Goal: Information Seeking & Learning: Learn about a topic

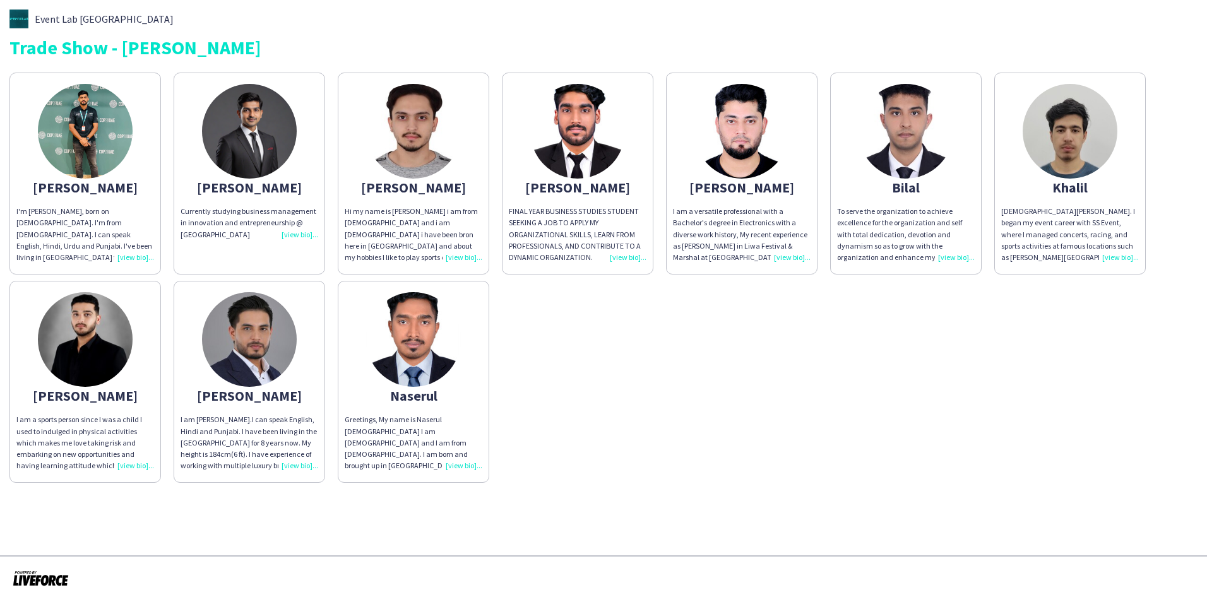
click at [71, 124] on img at bounding box center [85, 131] width 95 height 95
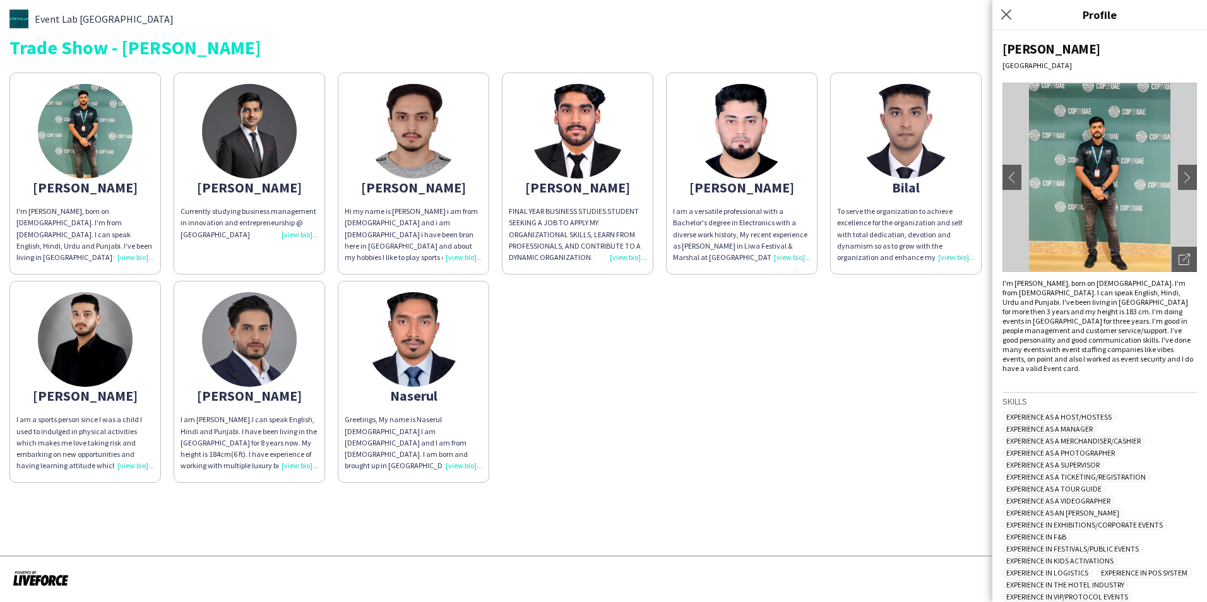
click at [1083, 142] on img at bounding box center [1100, 177] width 194 height 189
click at [1179, 257] on icon "Open photos pop-in" at bounding box center [1184, 259] width 11 height 11
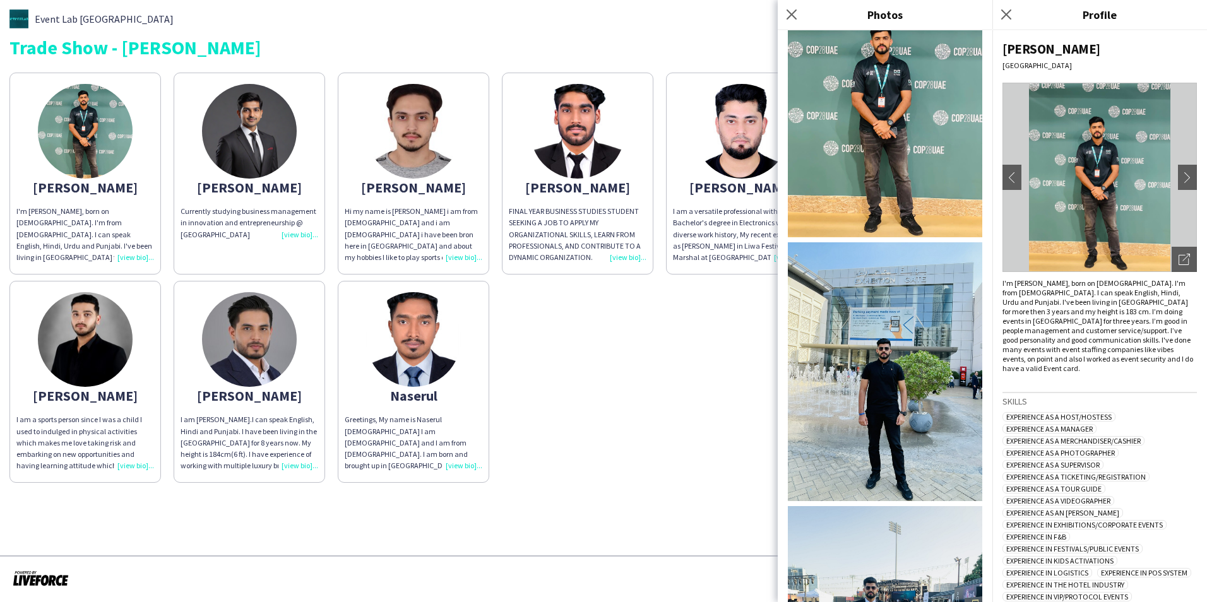
scroll to position [57, 0]
click at [893, 93] on img at bounding box center [885, 108] width 194 height 259
click at [790, 17] on icon "Close pop-in" at bounding box center [792, 14] width 10 height 10
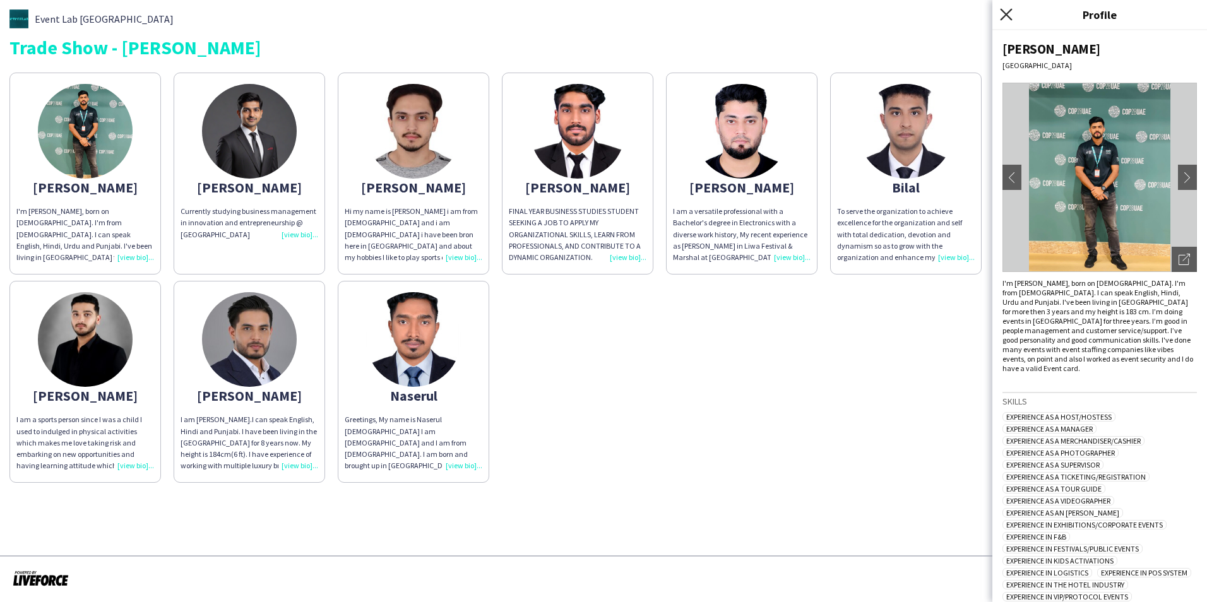
click at [1011, 11] on icon at bounding box center [1006, 14] width 12 height 12
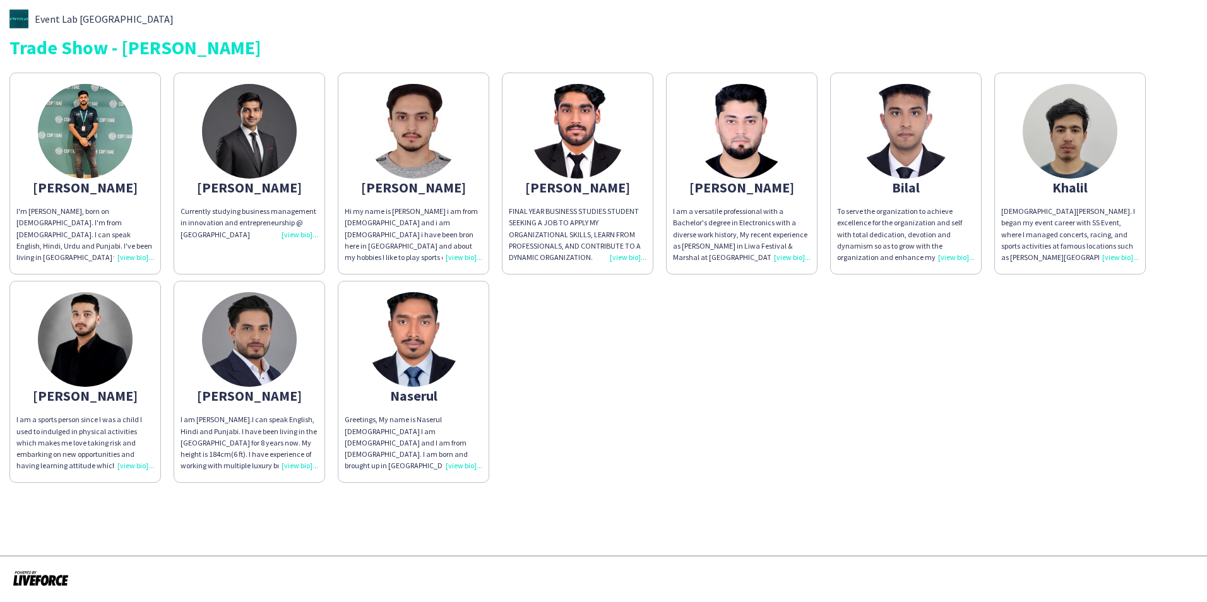
click at [1078, 127] on img at bounding box center [1070, 131] width 95 height 95
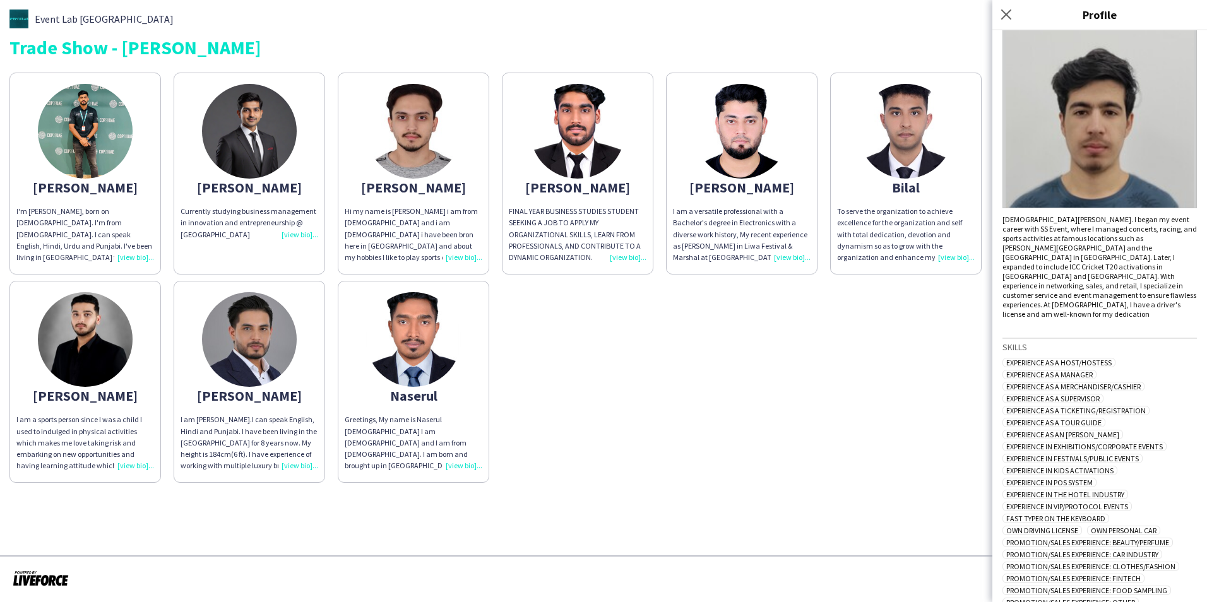
scroll to position [0, 0]
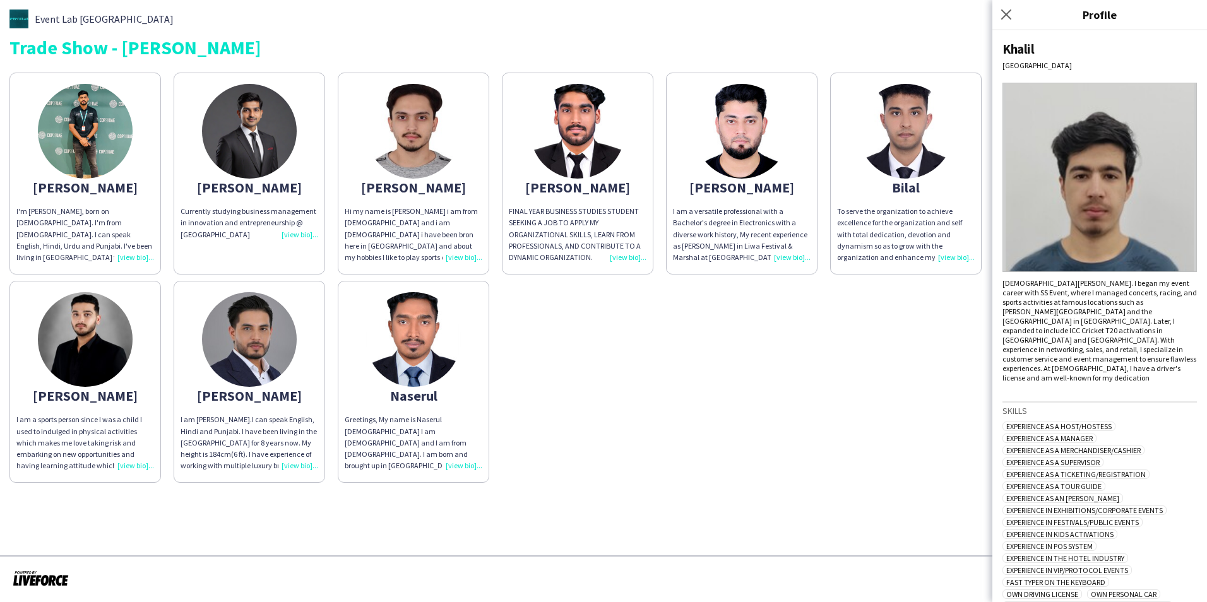
click at [1095, 191] on img at bounding box center [1100, 177] width 194 height 189
click at [1008, 16] on icon at bounding box center [1006, 14] width 12 height 12
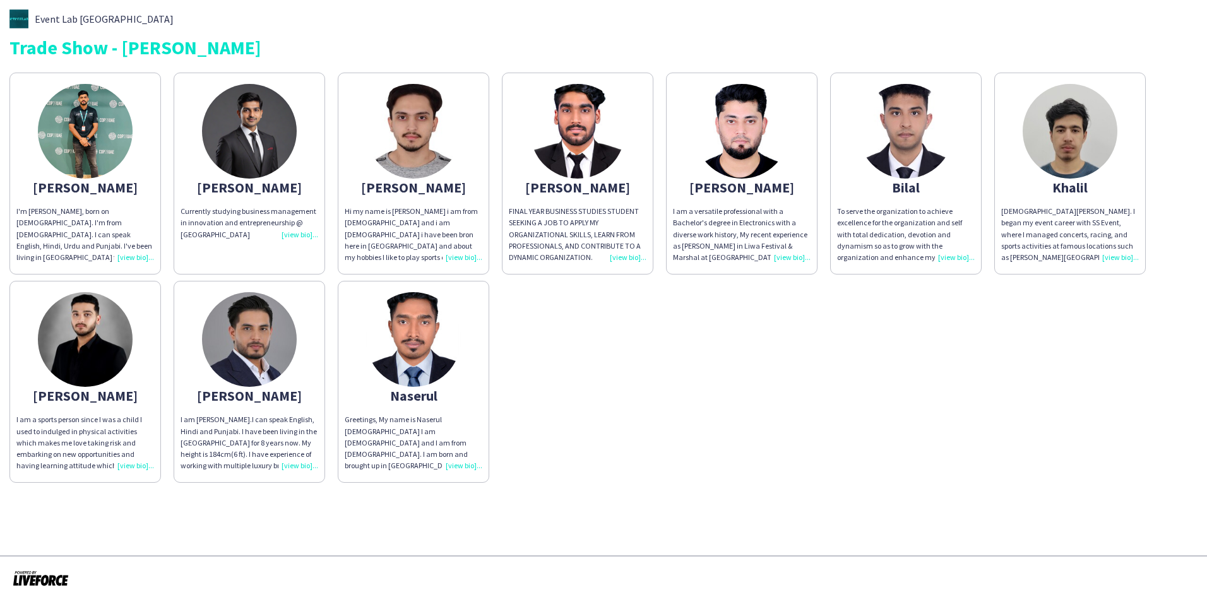
click at [262, 107] on img at bounding box center [249, 131] width 95 height 95
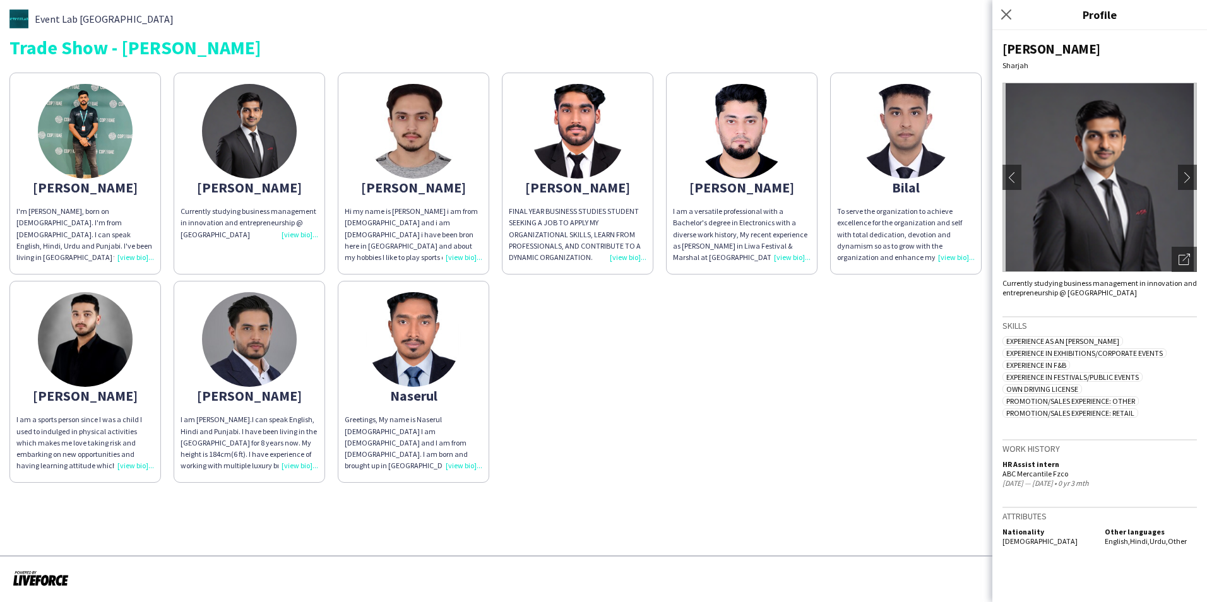
click at [1094, 191] on img at bounding box center [1100, 177] width 194 height 189
click at [1183, 256] on icon "Open photos pop-in" at bounding box center [1184, 259] width 11 height 11
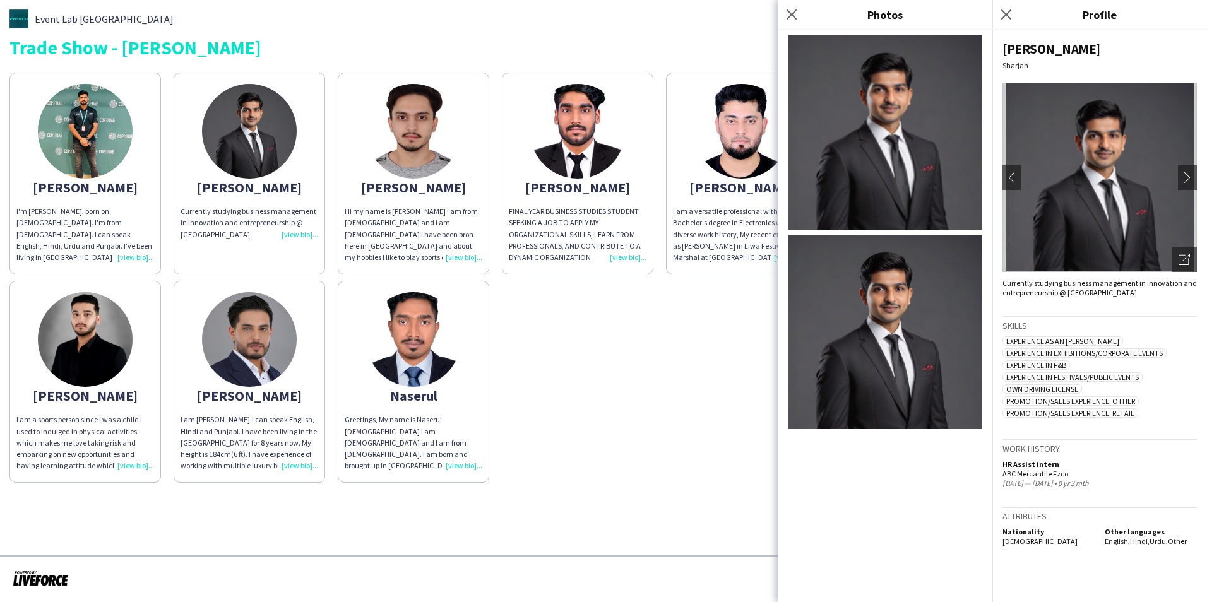
drag, startPoint x: 795, startPoint y: 12, endPoint x: 781, endPoint y: 39, distance: 29.9
click at [795, 12] on icon at bounding box center [792, 14] width 10 height 10
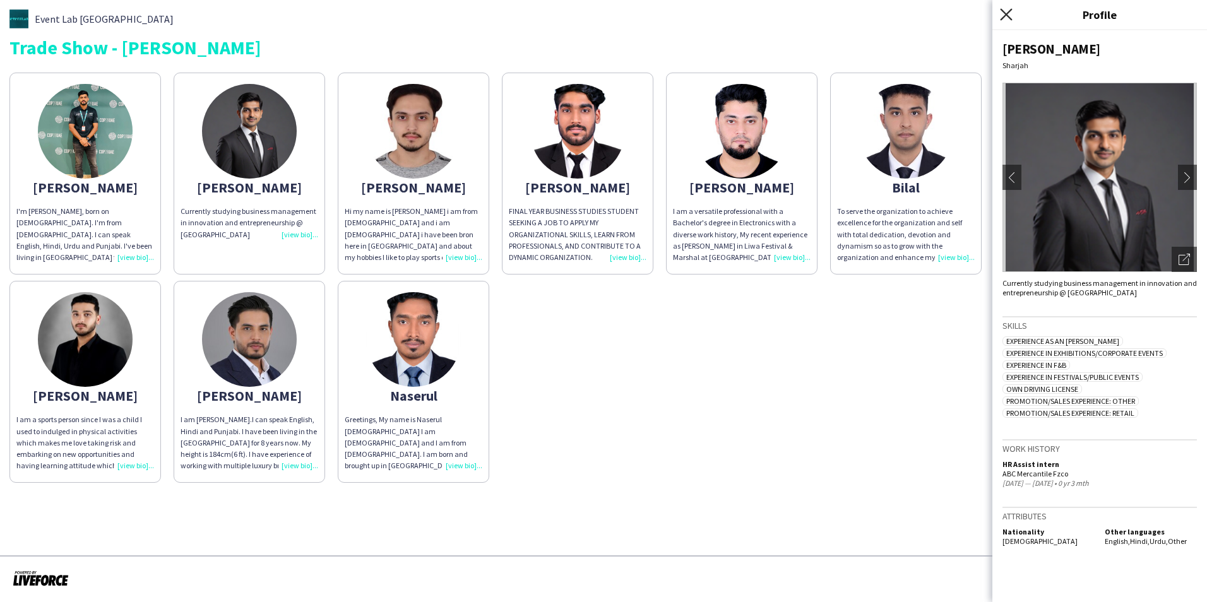
click at [1006, 18] on icon "Close pop-in" at bounding box center [1006, 14] width 12 height 12
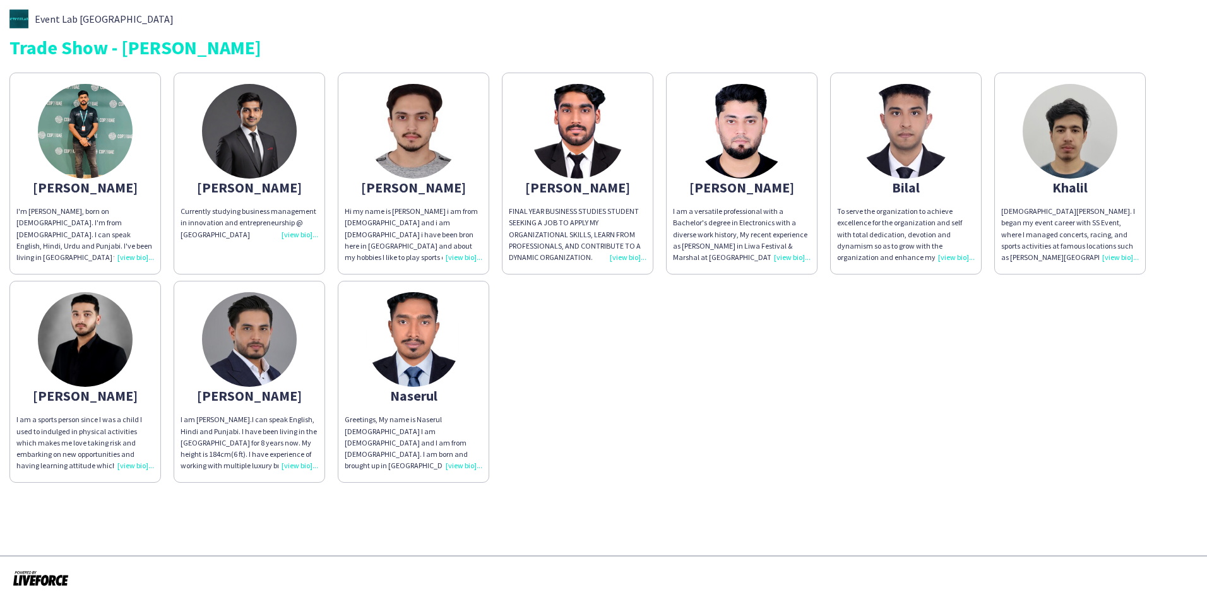
click at [67, 335] on img at bounding box center [85, 339] width 95 height 95
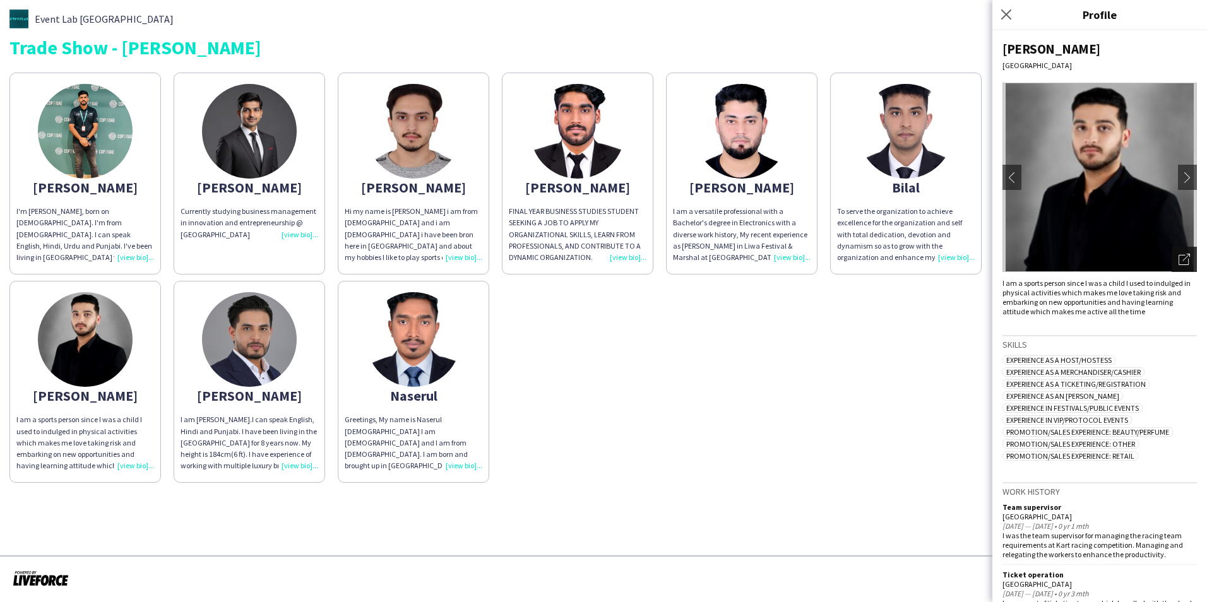
click at [1179, 257] on icon "Open photos pop-in" at bounding box center [1184, 259] width 11 height 11
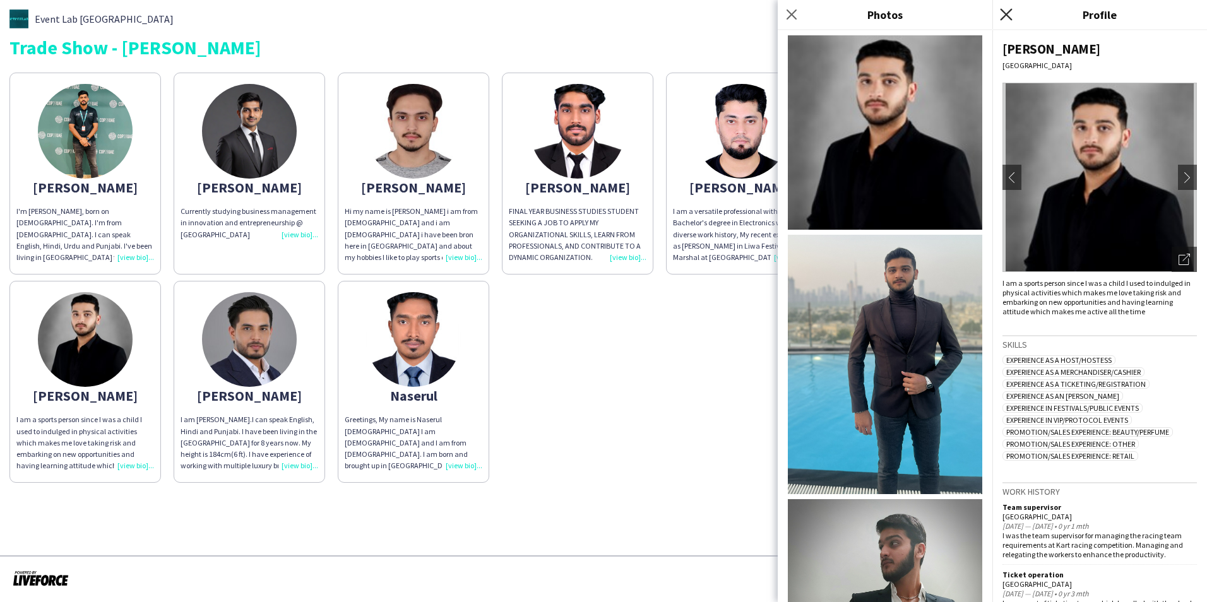
click at [1003, 15] on icon "Close pop-in" at bounding box center [1006, 14] width 12 height 12
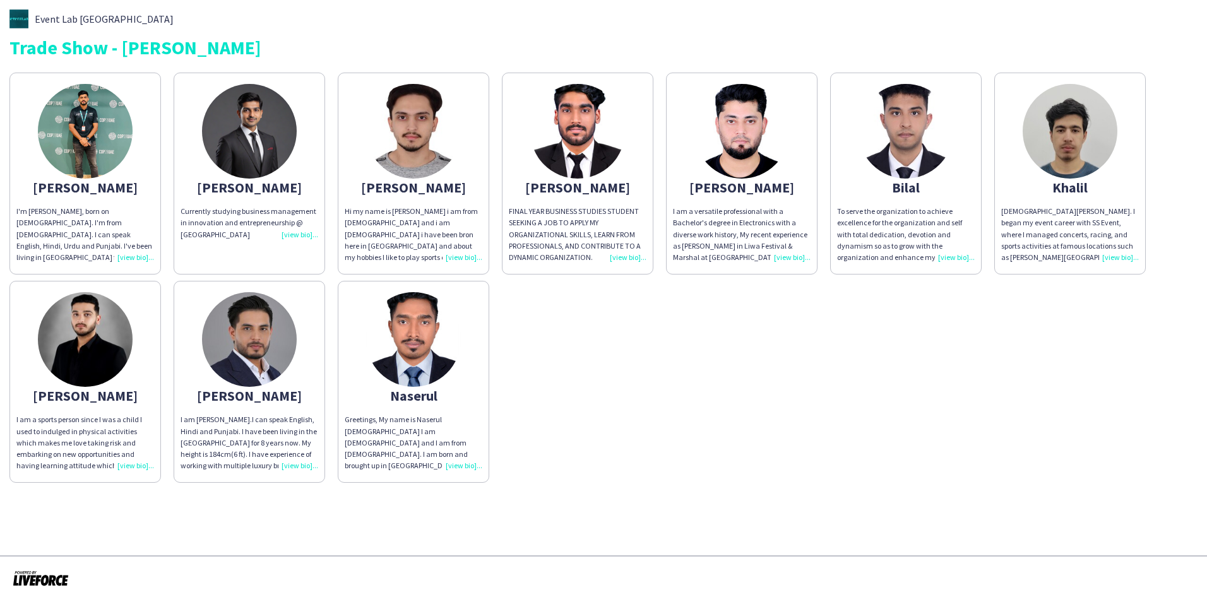
click at [249, 343] on img at bounding box center [249, 339] width 95 height 95
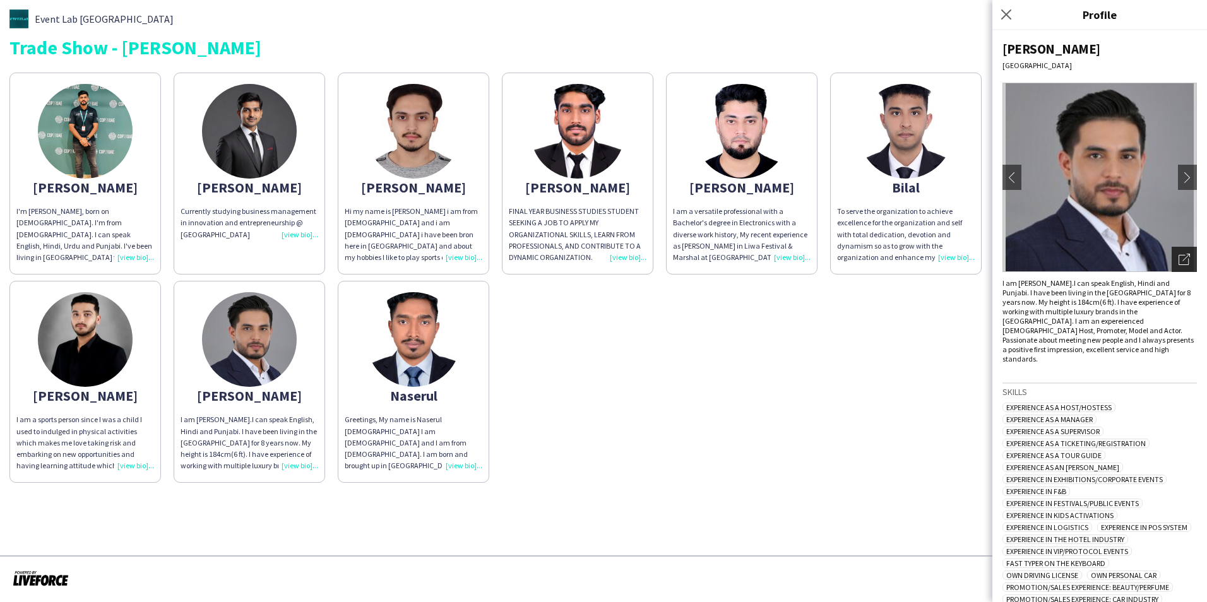
click at [1179, 259] on icon "Open photos pop-in" at bounding box center [1184, 259] width 11 height 11
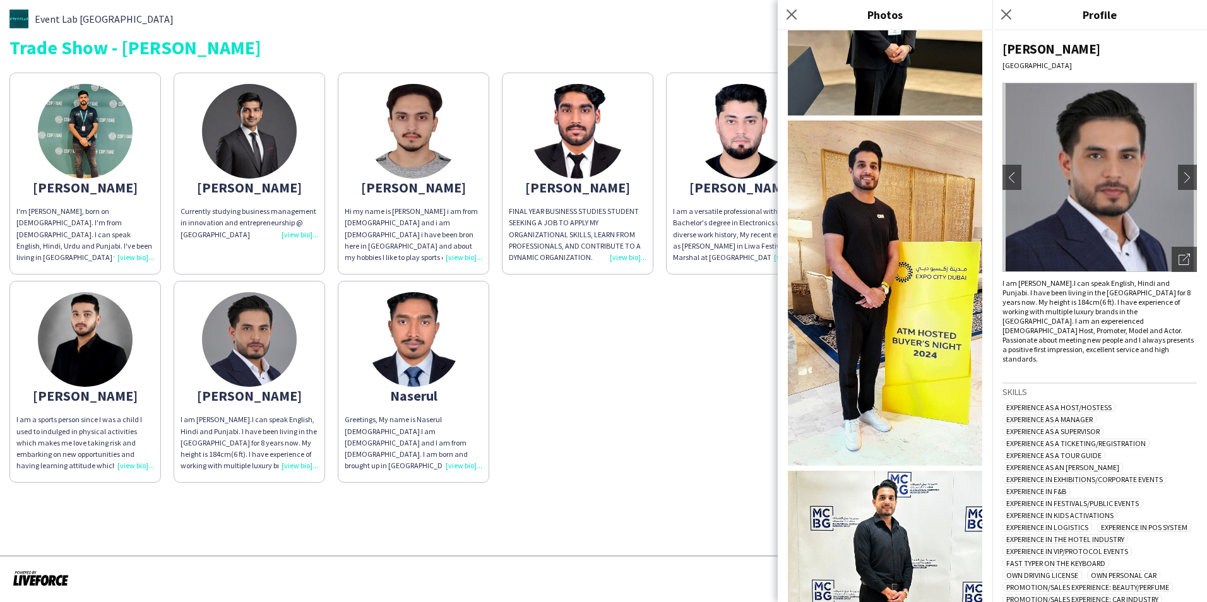
scroll to position [63, 0]
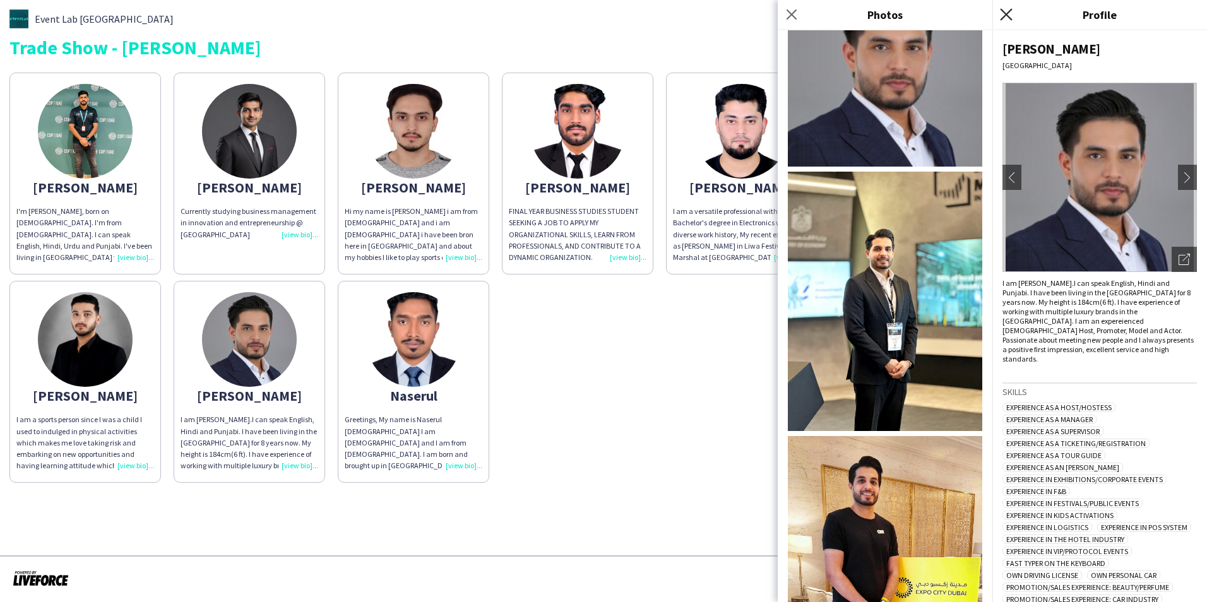
click at [1012, 11] on icon "Close pop-in" at bounding box center [1006, 14] width 12 height 12
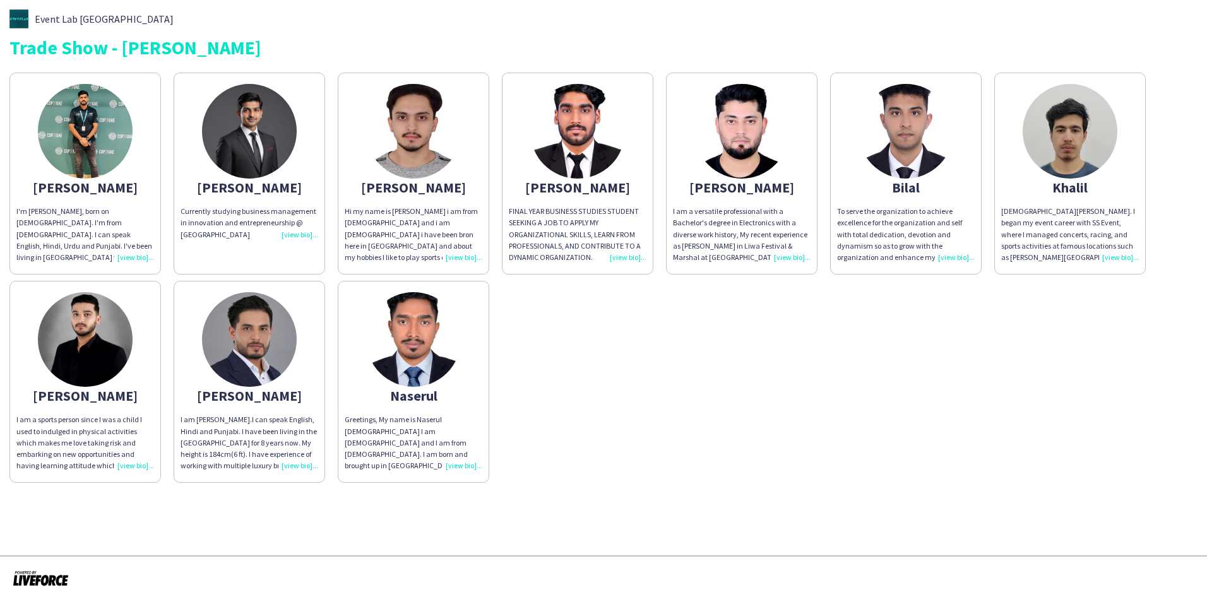
click at [406, 143] on img at bounding box center [413, 131] width 95 height 95
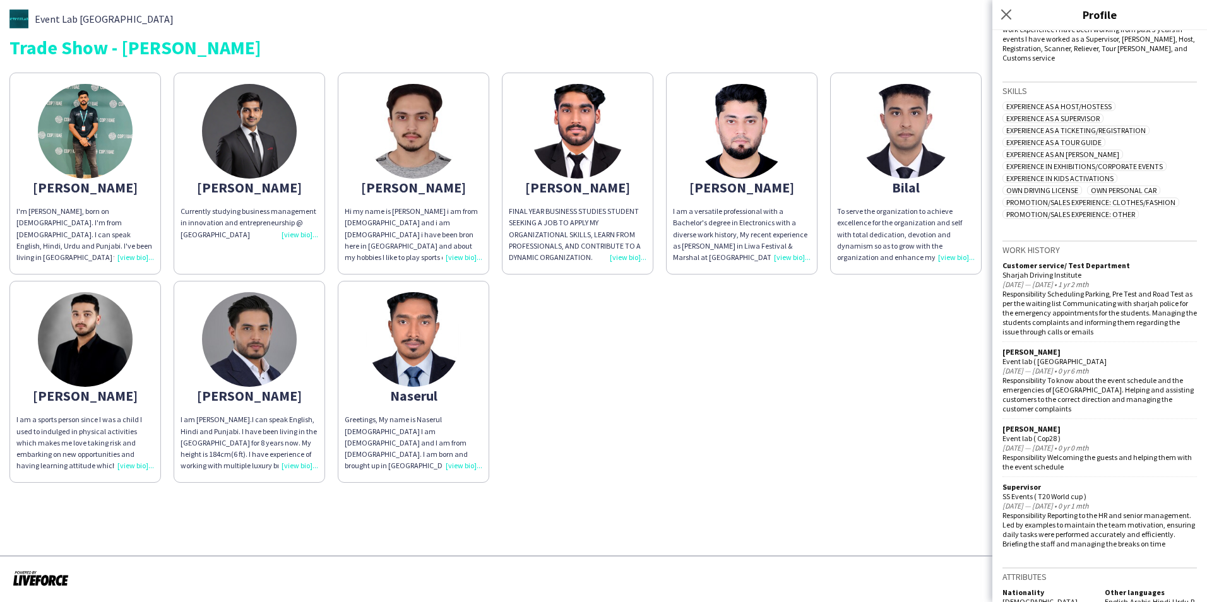
scroll to position [328, 0]
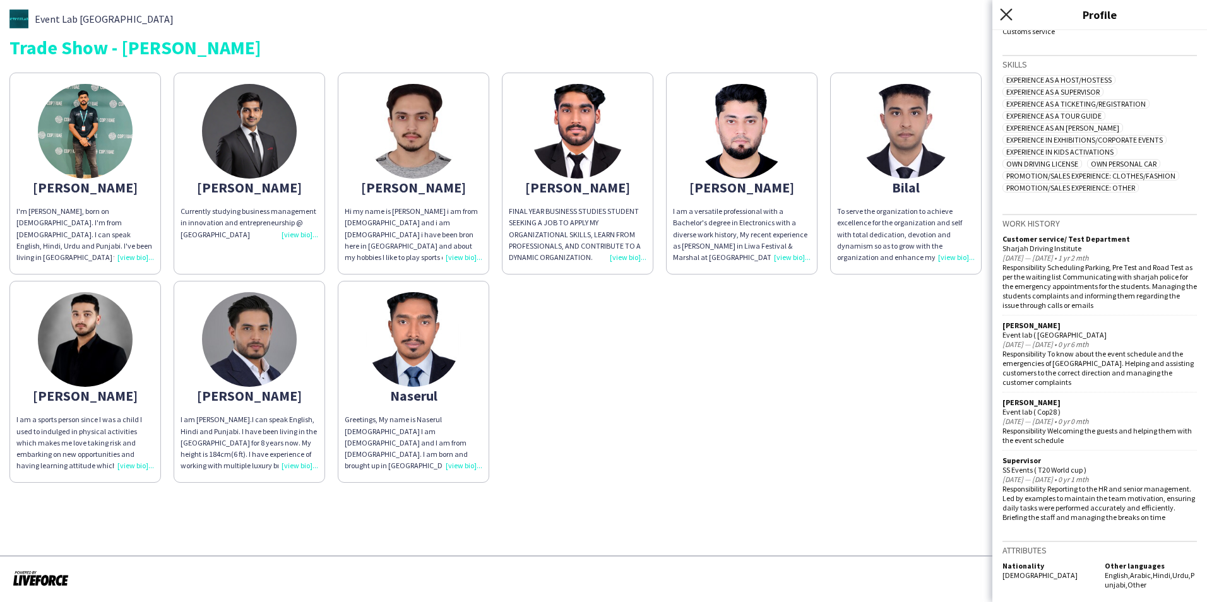
click at [1008, 16] on icon at bounding box center [1006, 14] width 12 height 12
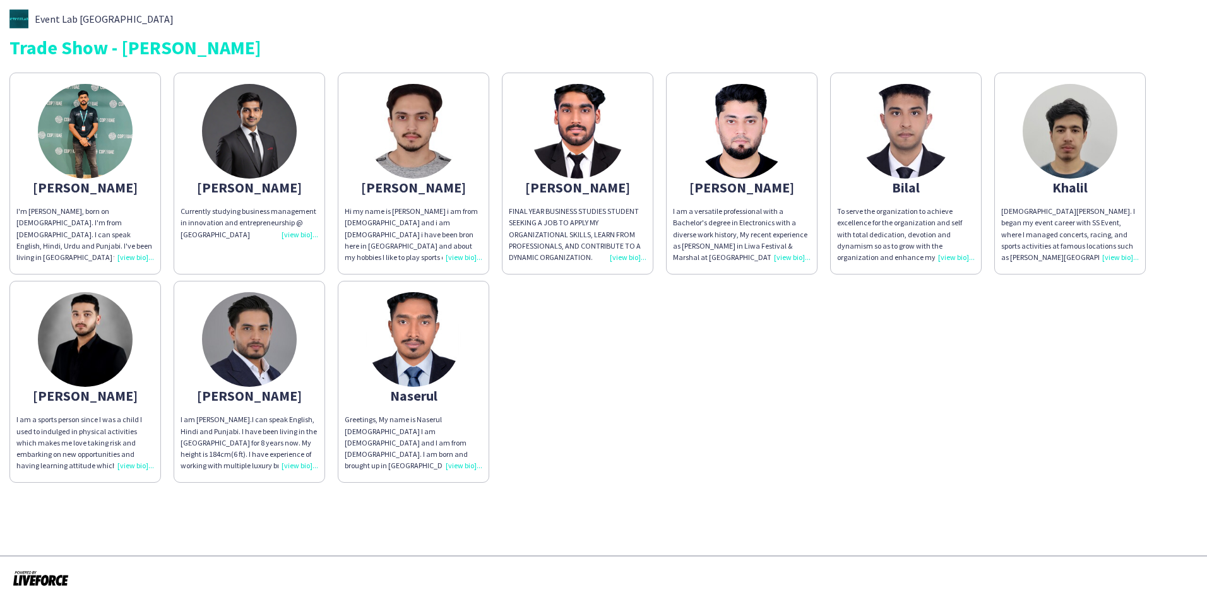
click at [780, 432] on div "[PERSON_NAME]'m [PERSON_NAME], born on [DEMOGRAPHIC_DATA]. I'm from [DEMOGRAPHI…" at bounding box center [603, 274] width 1188 height 417
